Goal: Information Seeking & Learning: Learn about a topic

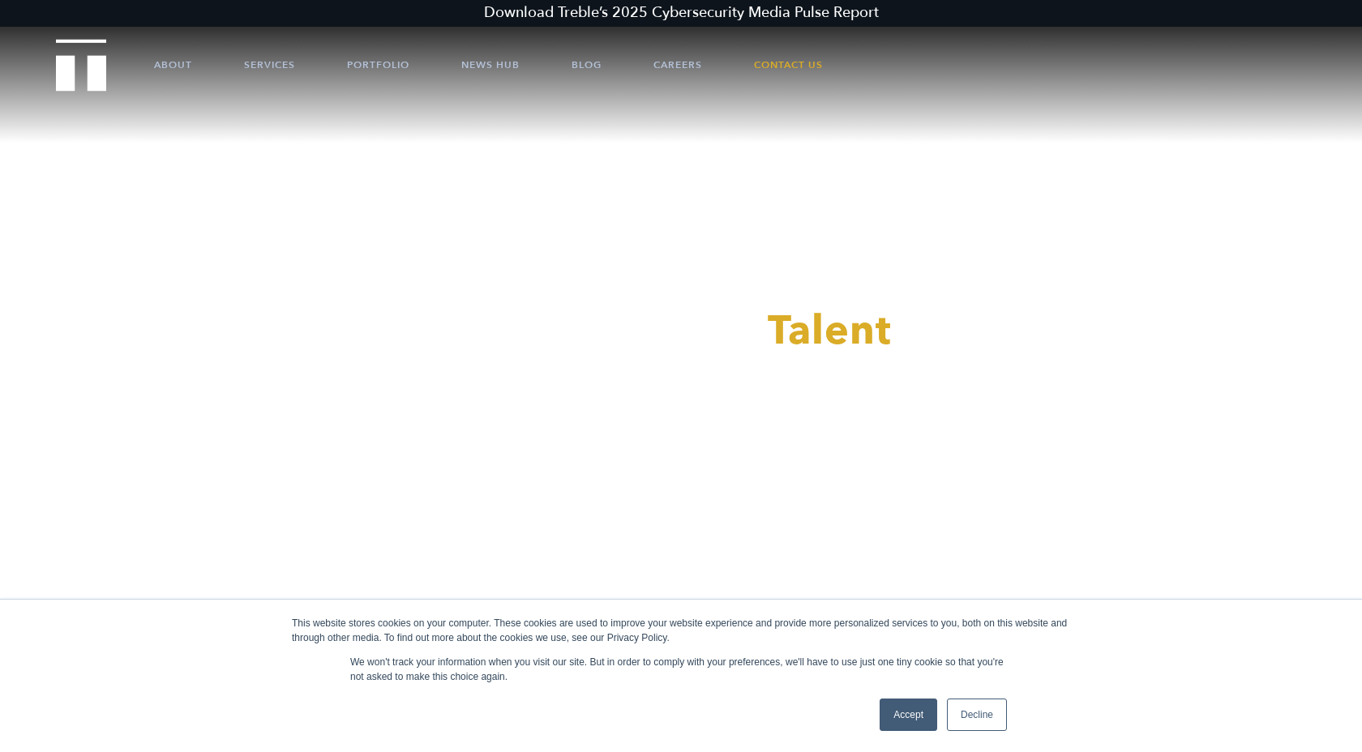
click at [957, 712] on link "Decline" at bounding box center [977, 715] width 60 height 32
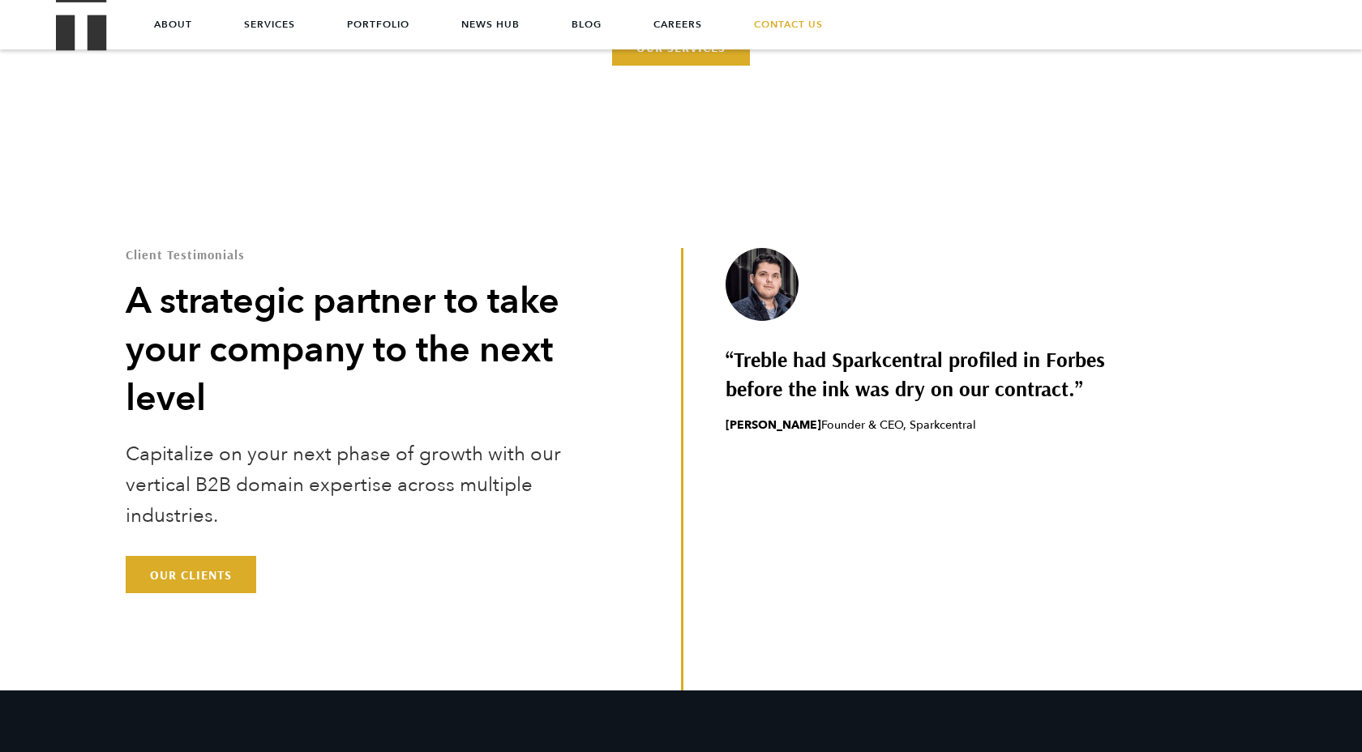
scroll to position [4648, 0]
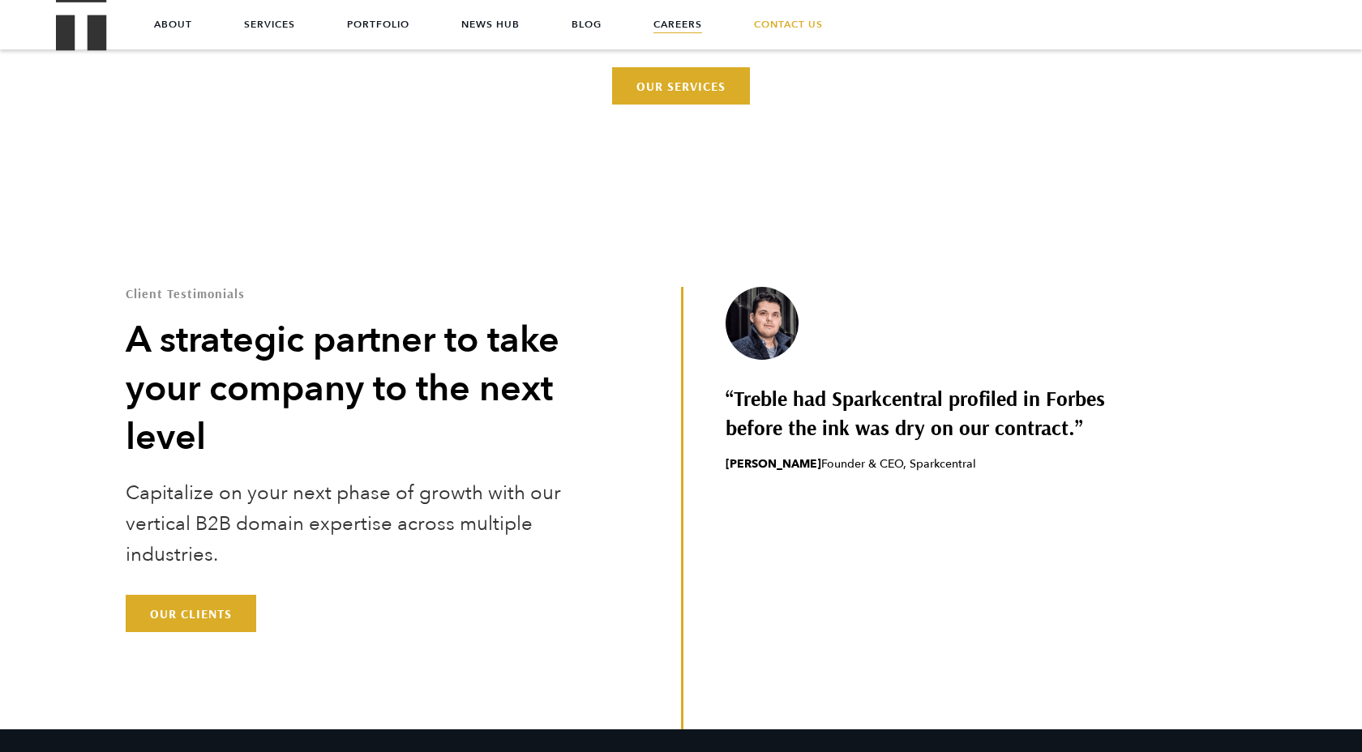
click at [683, 25] on link "Careers" at bounding box center [677, 24] width 49 height 49
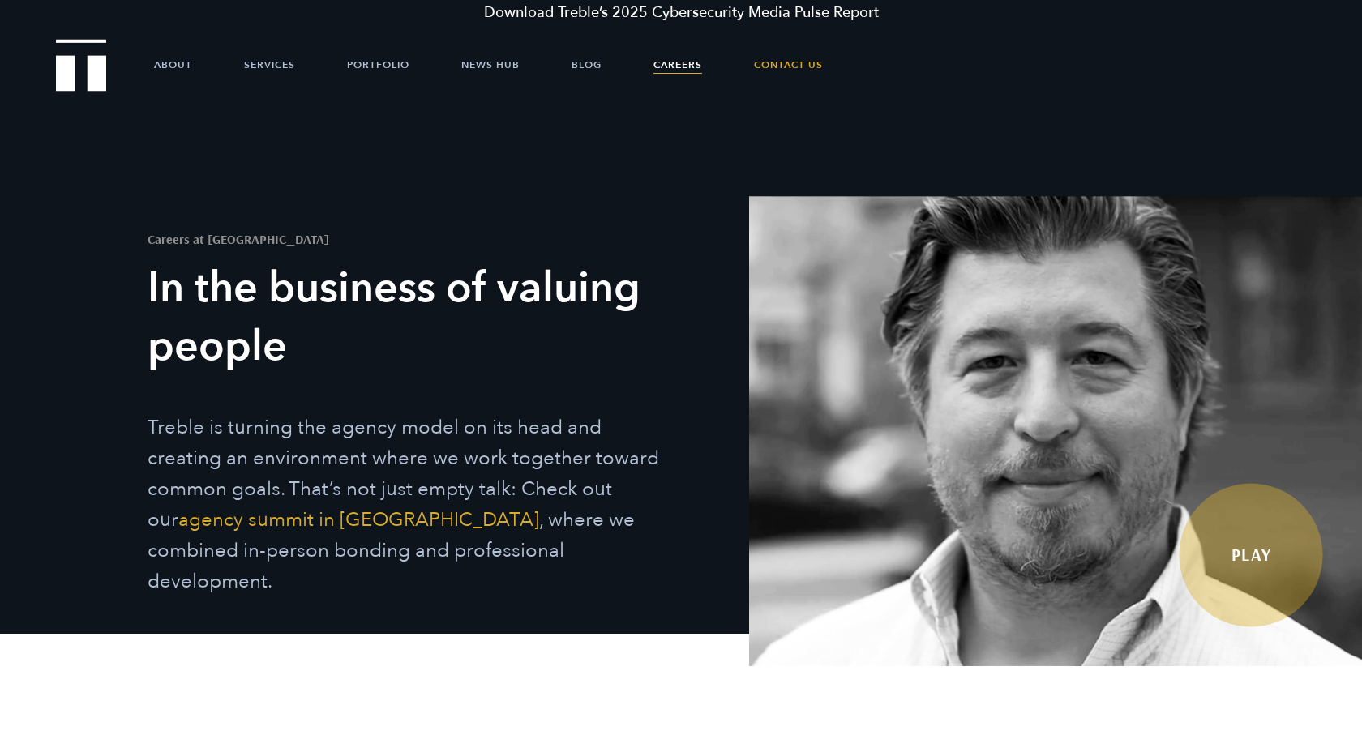
click at [1262, 550] on link "Play" at bounding box center [1251, 556] width 144 height 144
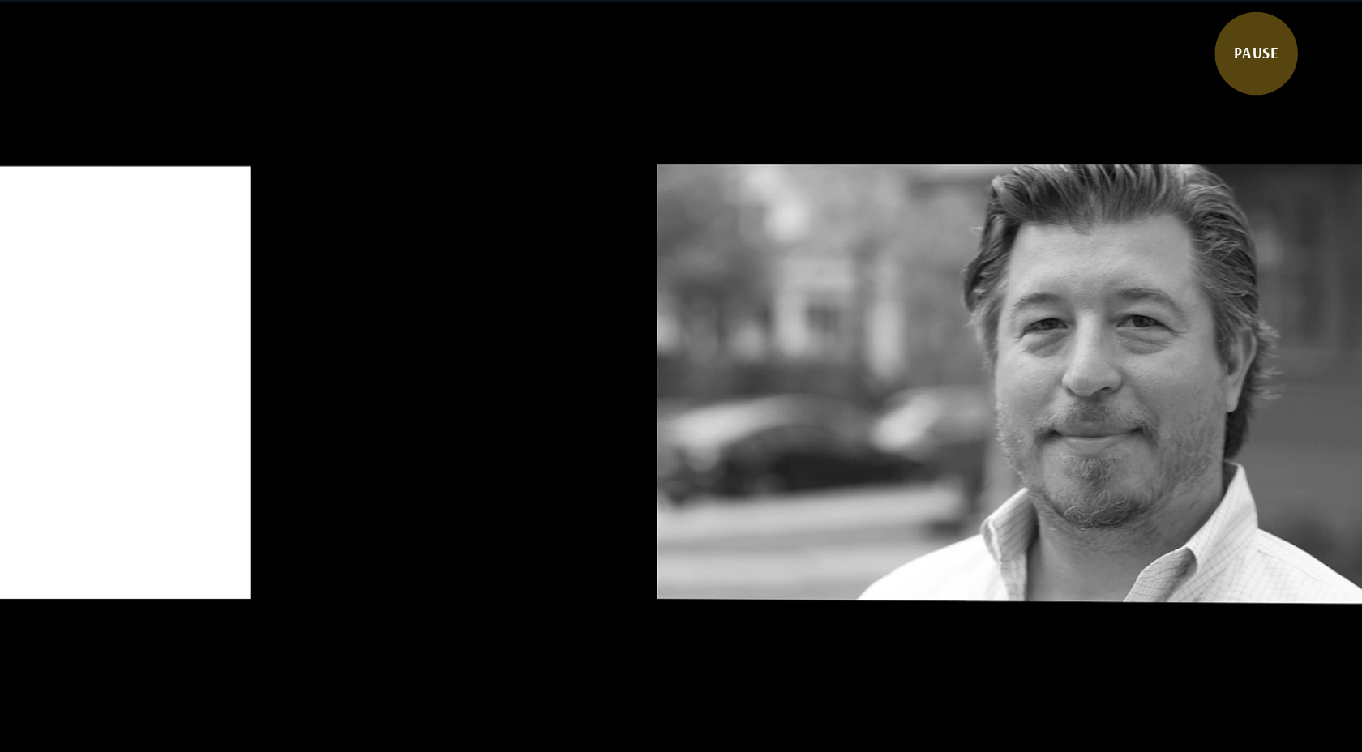
scroll to position [679, 0]
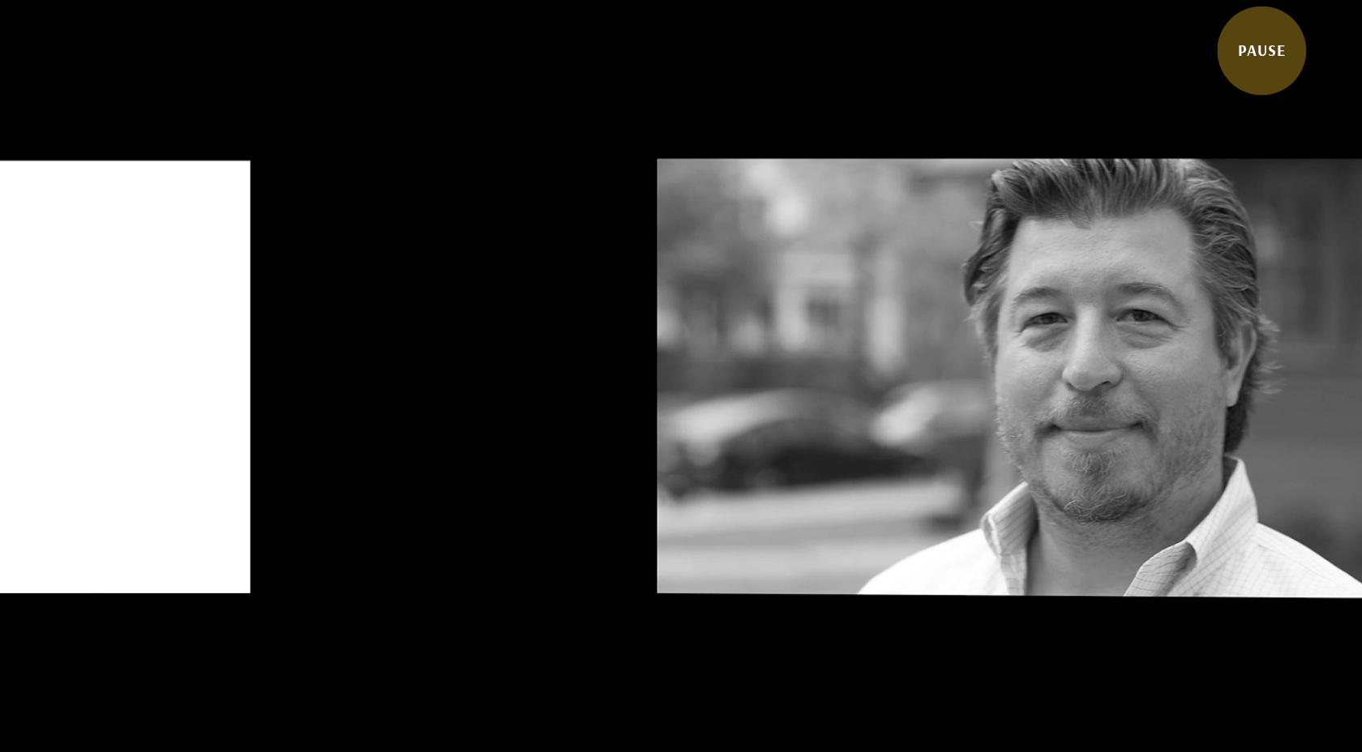
click at [1247, 39] on link "Pause" at bounding box center [1261, 50] width 89 height 89
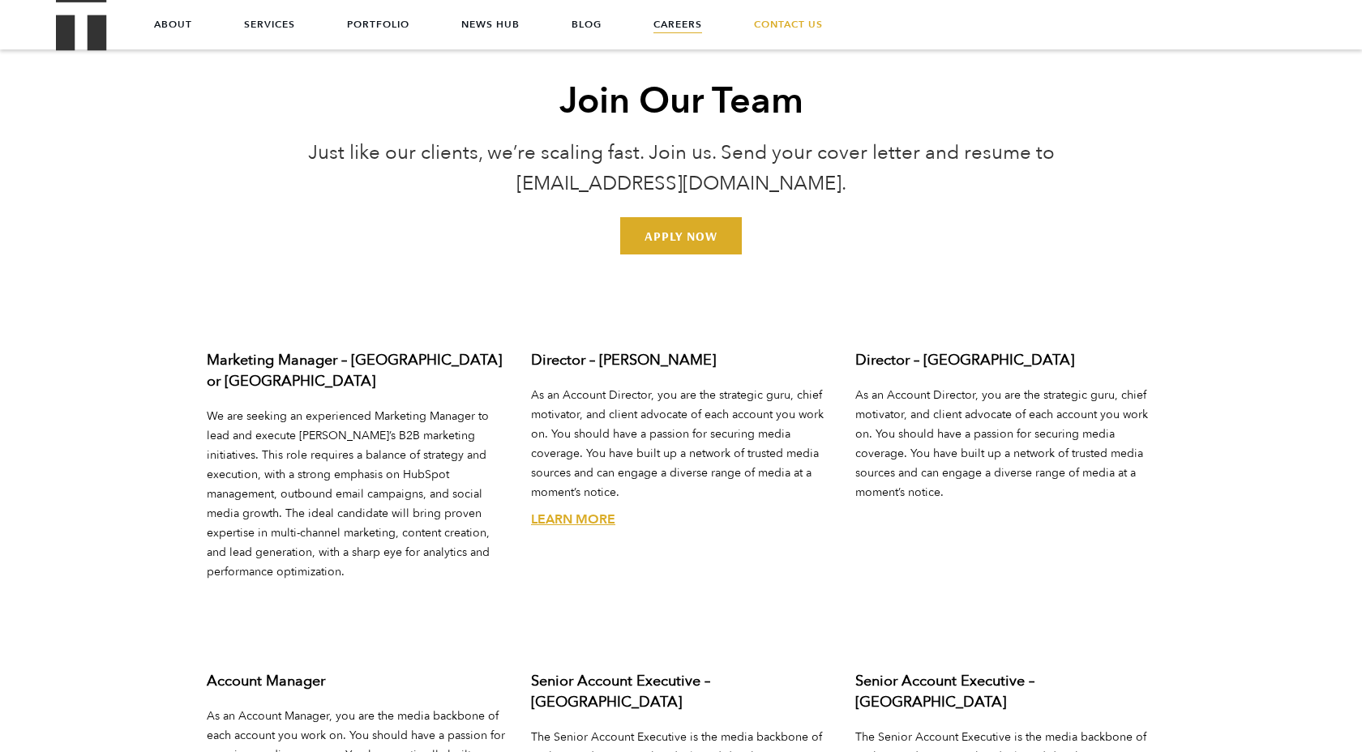
scroll to position [6523, 0]
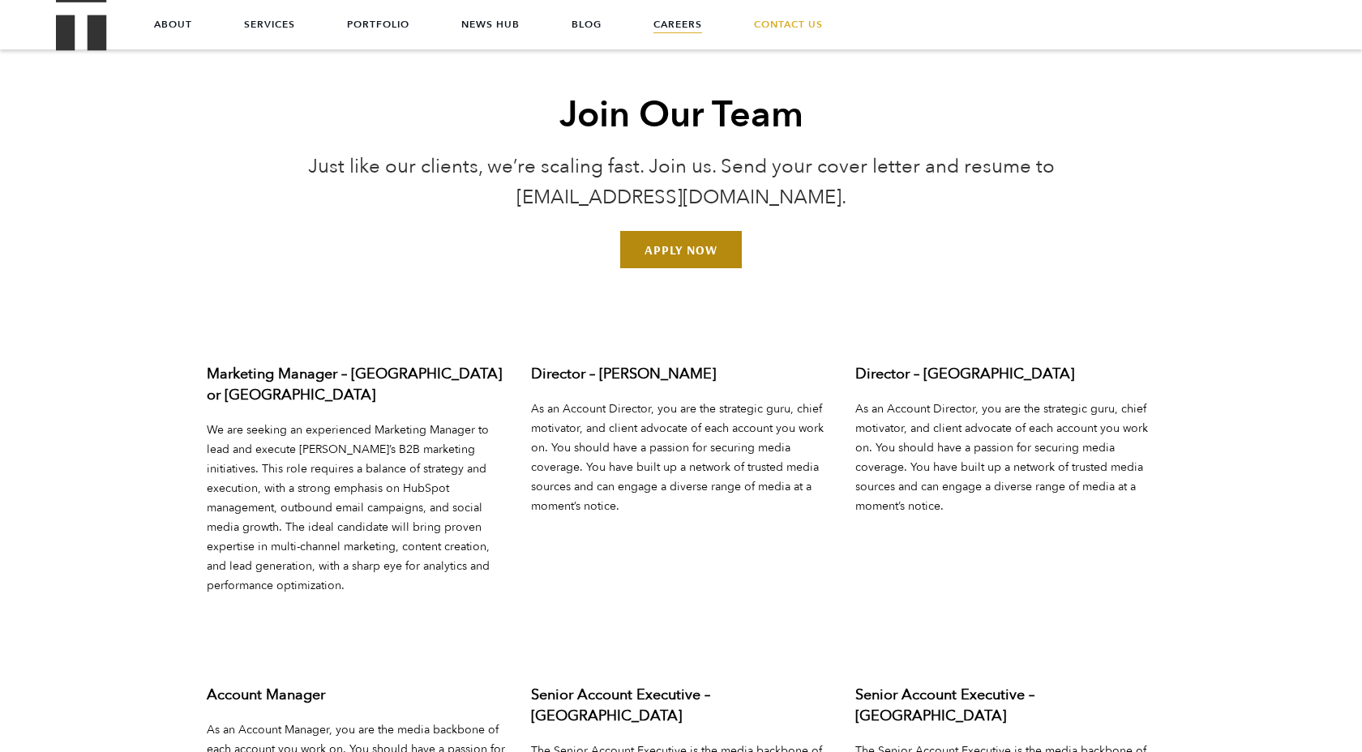
click at [686, 231] on link "Apply Now" at bounding box center [681, 249] width 122 height 37
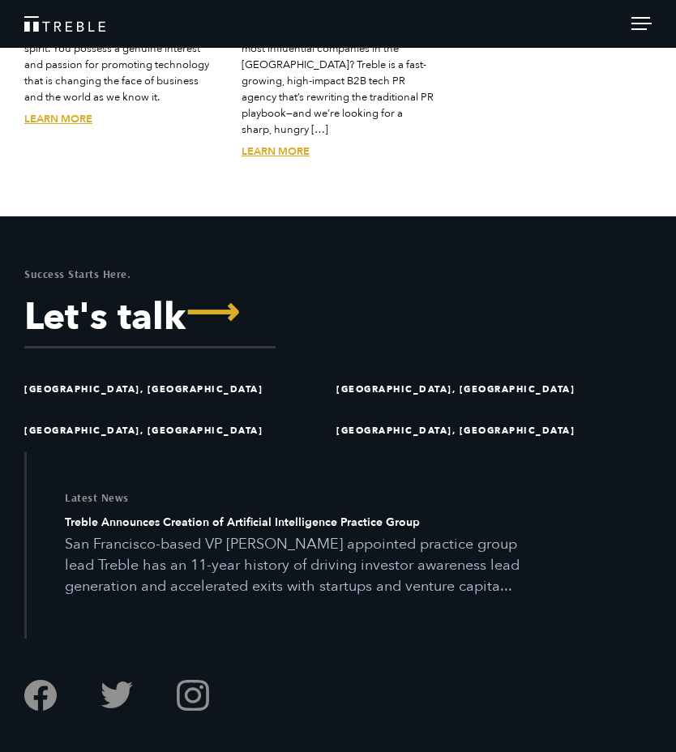
scroll to position [4821, 0]
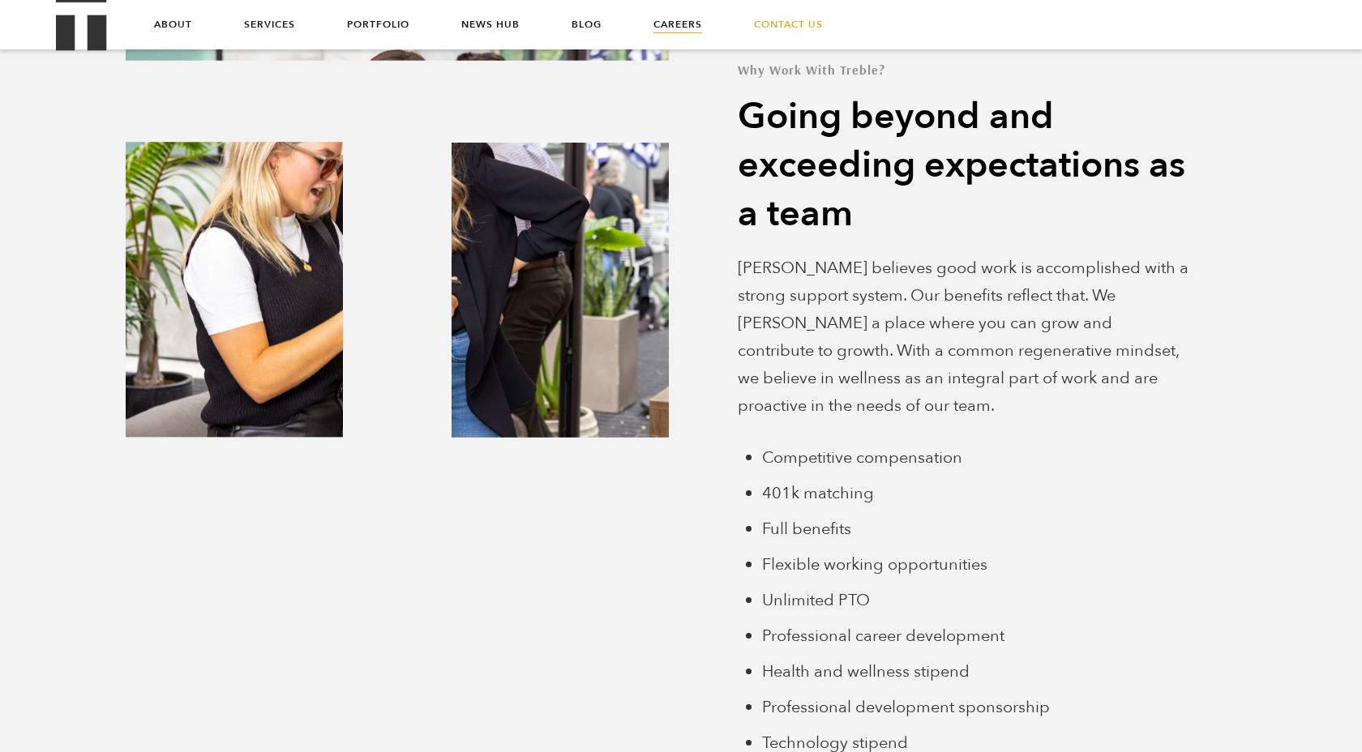
scroll to position [4748, 0]
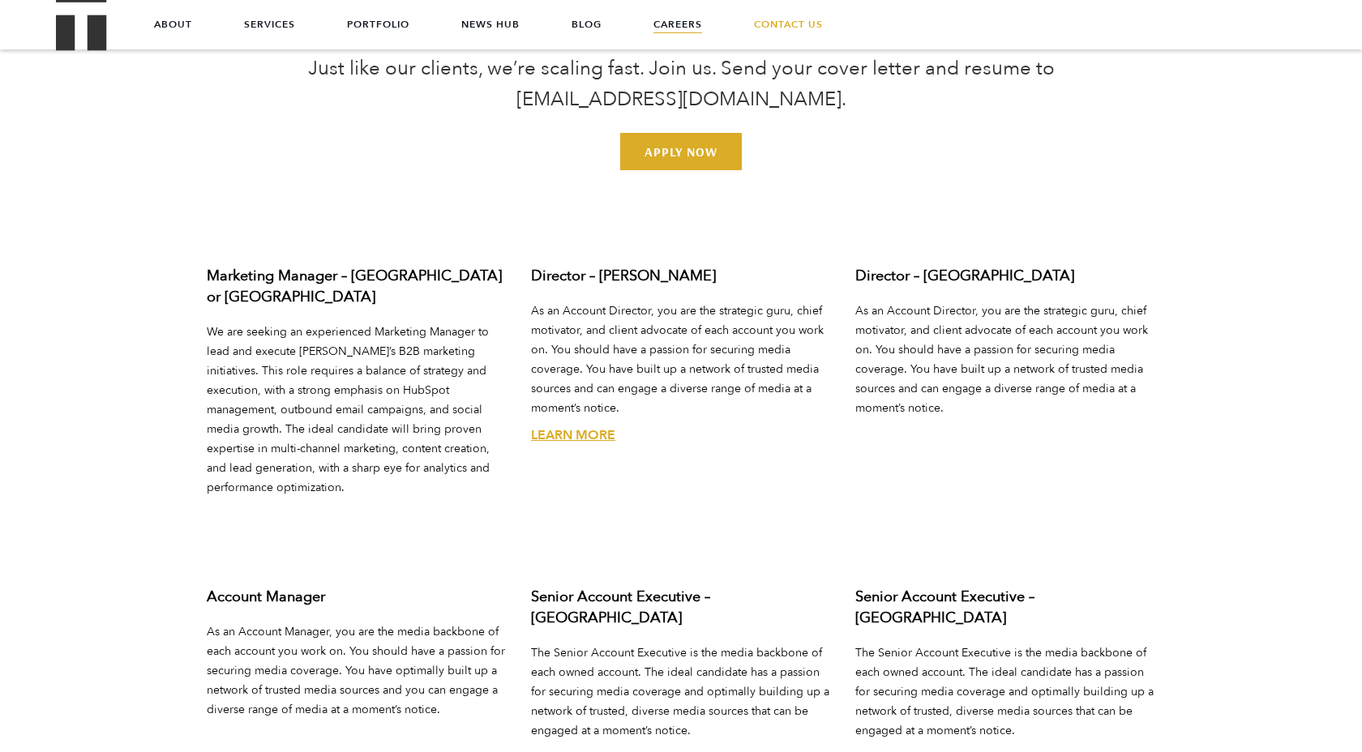
scroll to position [5800, 0]
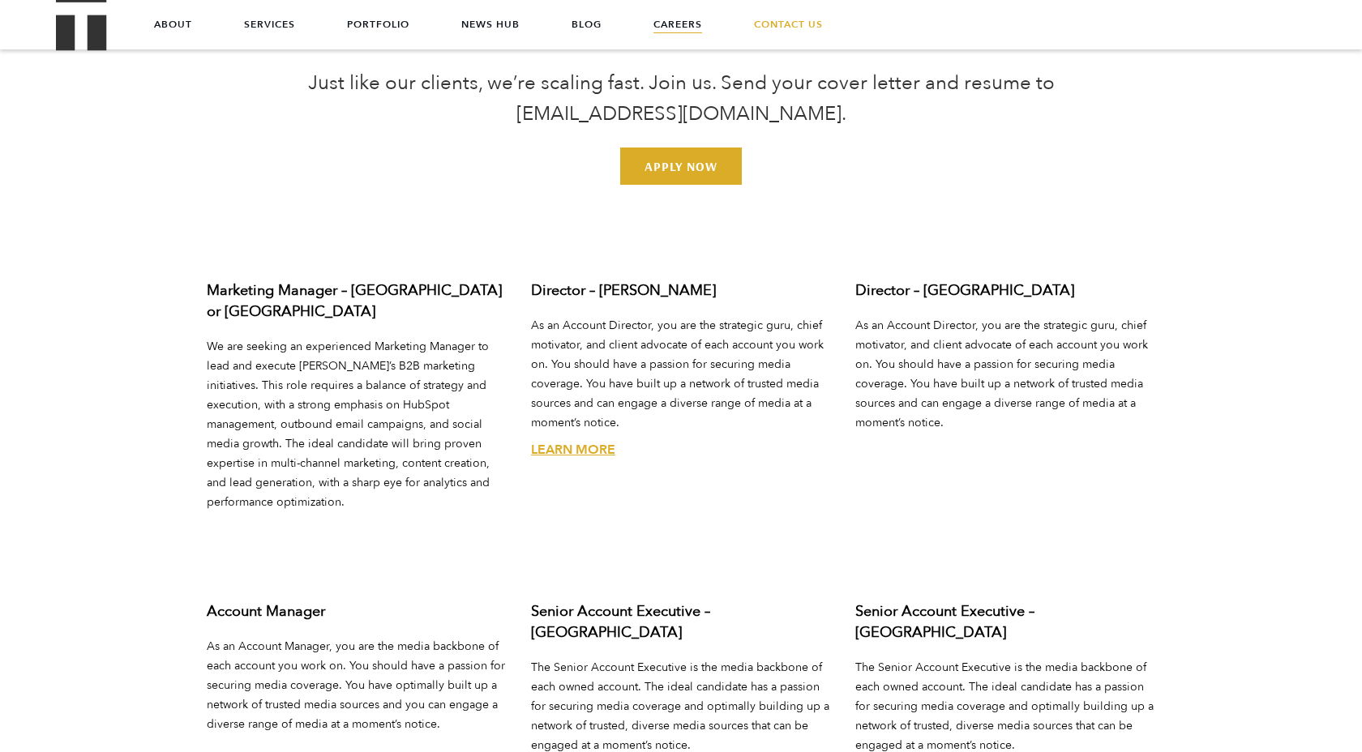
click at [572, 441] on link "Learn More" at bounding box center [573, 450] width 84 height 18
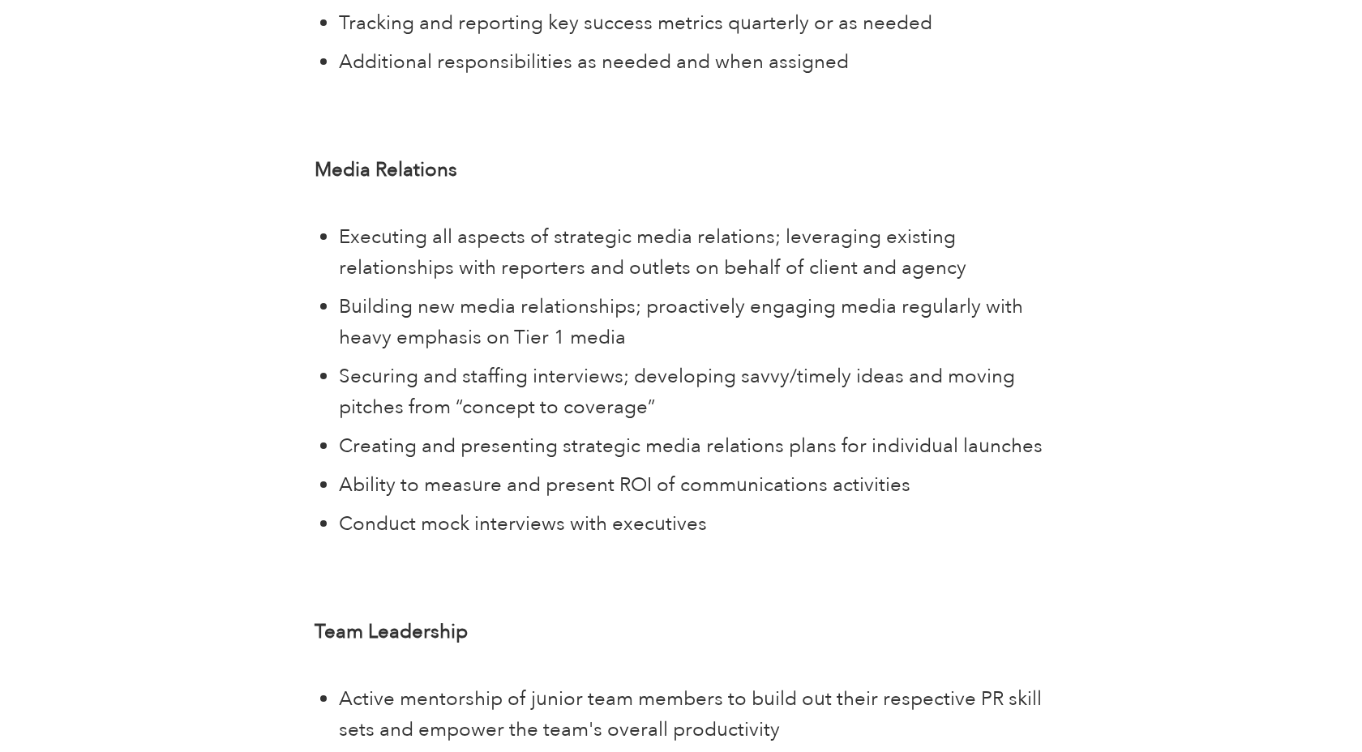
scroll to position [2127, 0]
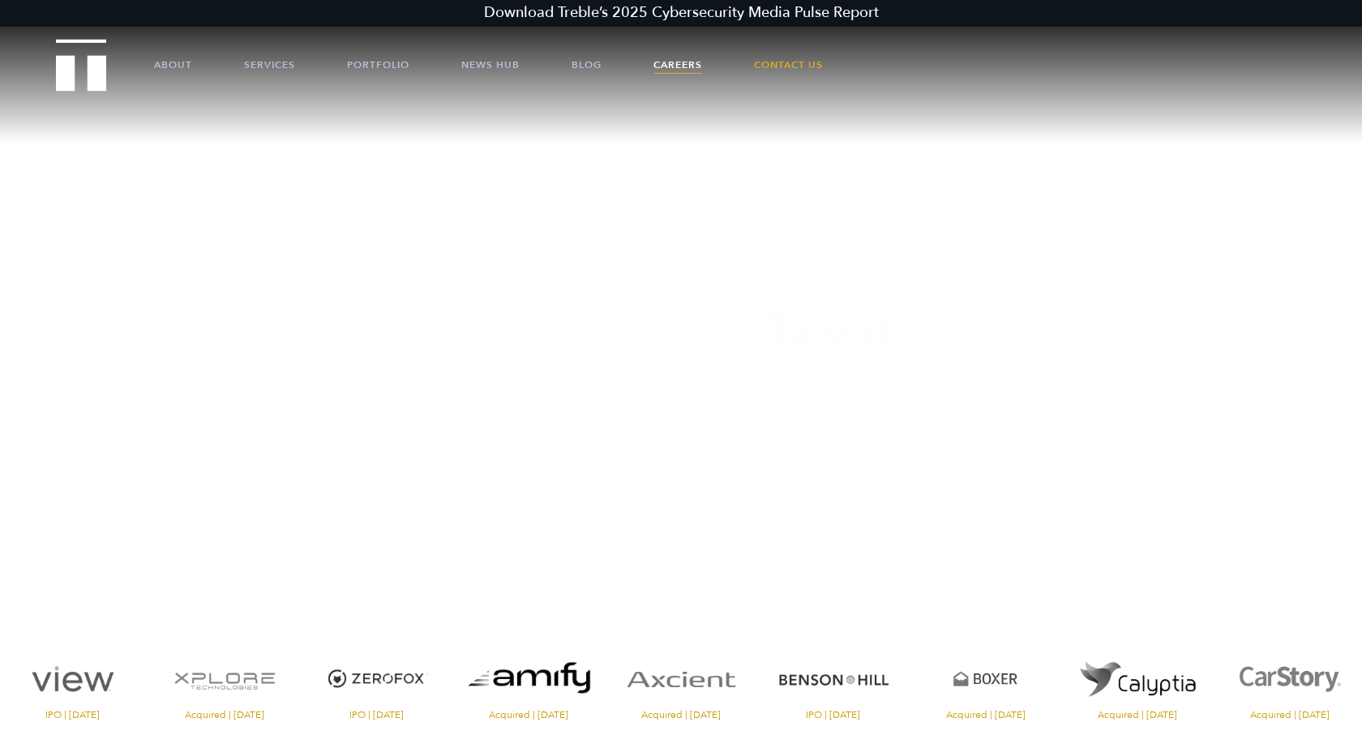
click at [683, 67] on link "Careers" at bounding box center [677, 65] width 49 height 49
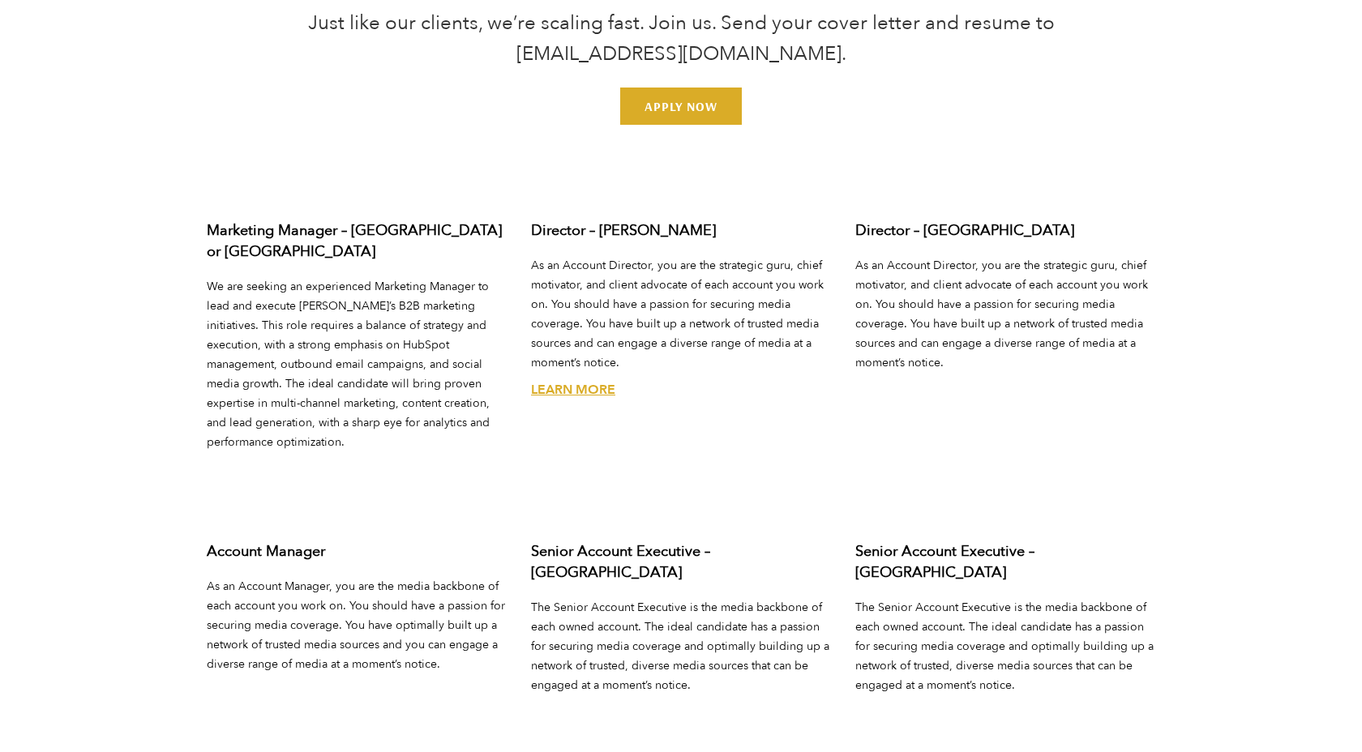
scroll to position [5872, 0]
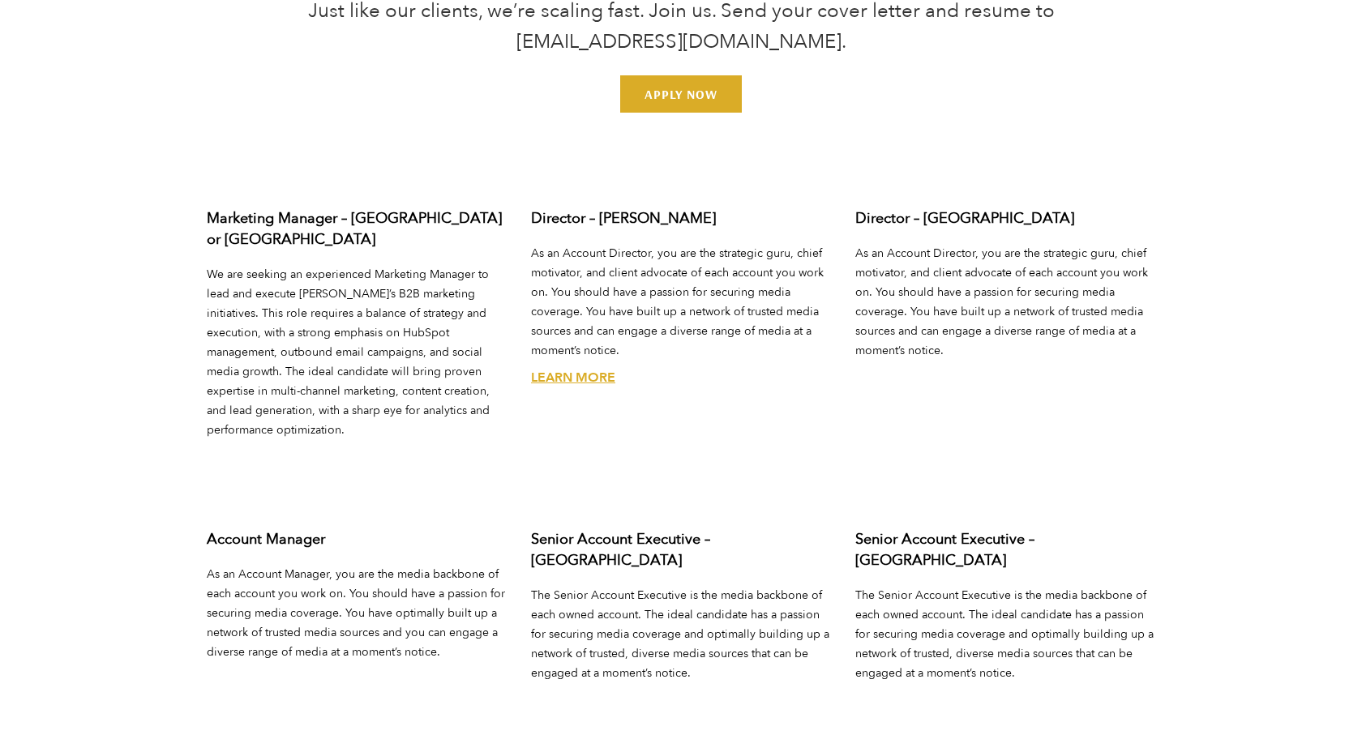
click at [571, 369] on link "Learn More" at bounding box center [573, 378] width 84 height 18
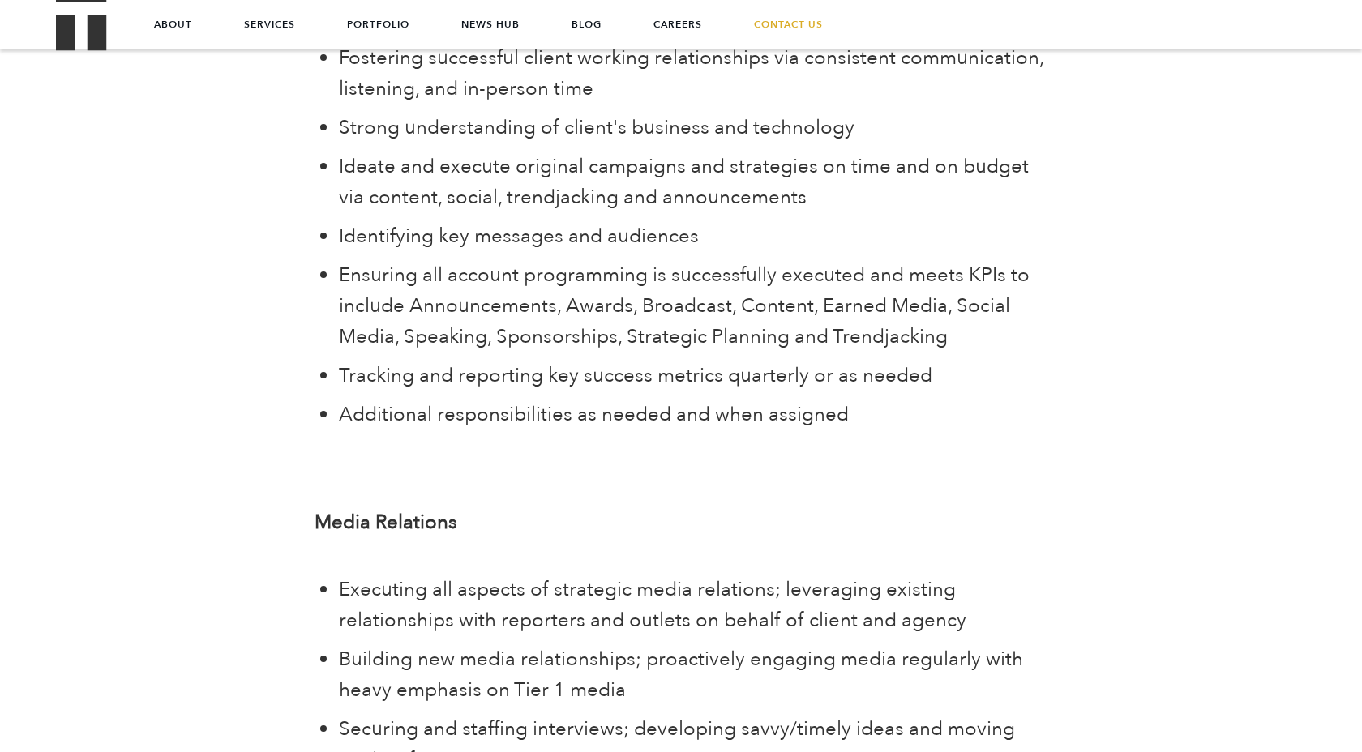
scroll to position [1626, 0]
